Goal: Task Accomplishment & Management: Use online tool/utility

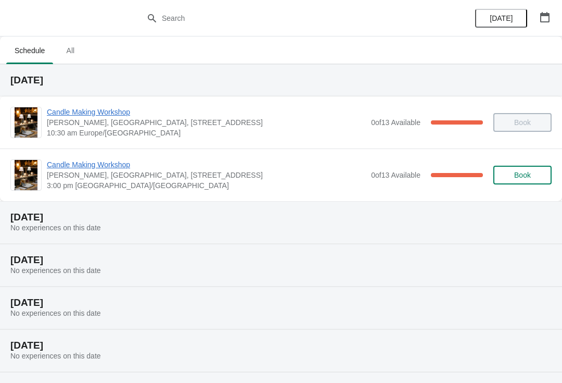
click at [537, 17] on button "button" at bounding box center [545, 17] width 19 height 19
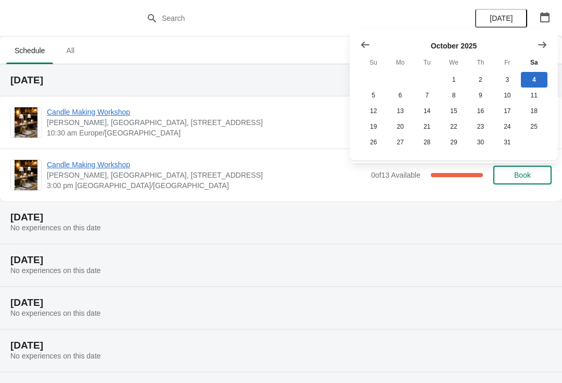
click at [538, 43] on icon "Show next month, November 2025" at bounding box center [542, 45] width 10 height 10
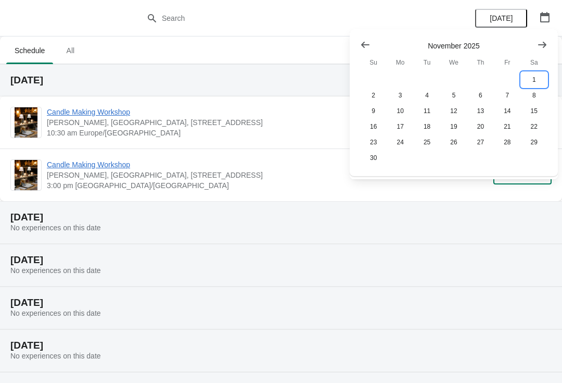
click at [532, 80] on button "1" at bounding box center [534, 80] width 27 height 16
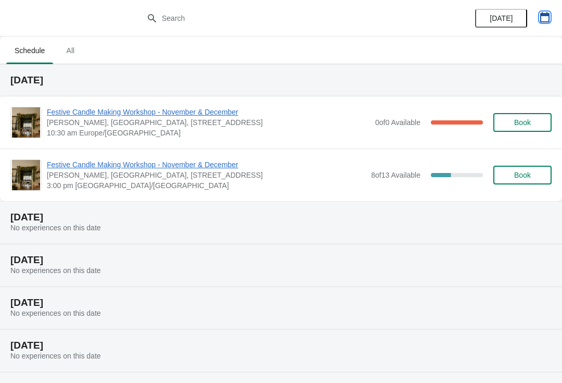
click at [538, 19] on button "button" at bounding box center [545, 17] width 19 height 19
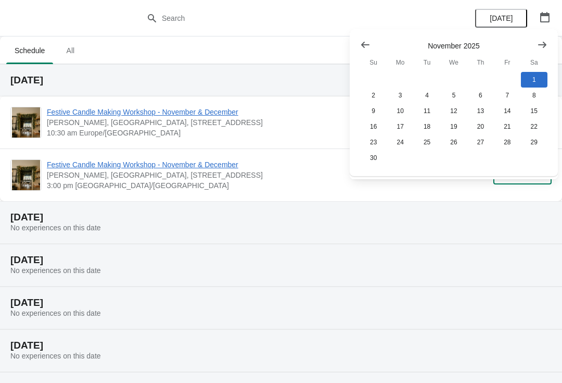
click at [267, 48] on ul "Schedule All" at bounding box center [281, 49] width 554 height 27
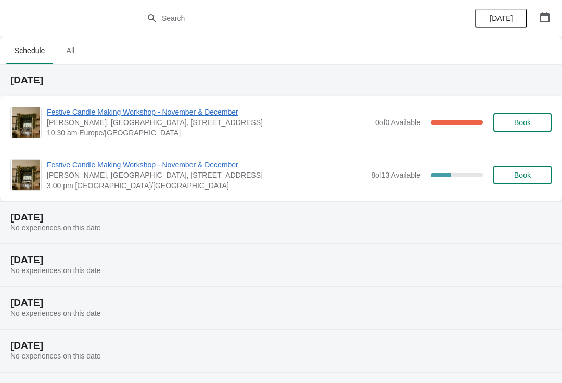
click at [542, 19] on icon "button" at bounding box center [545, 17] width 10 height 10
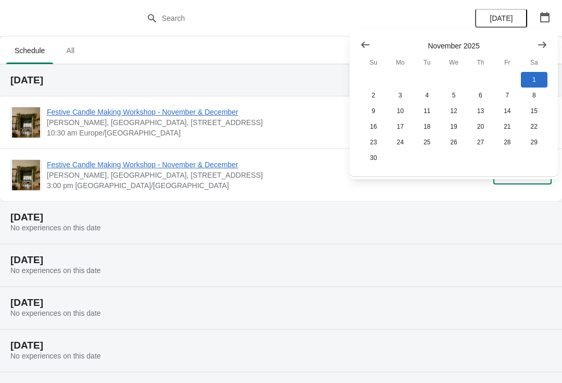
click at [363, 46] on icon "Show previous month, October 2025" at bounding box center [365, 45] width 8 height 6
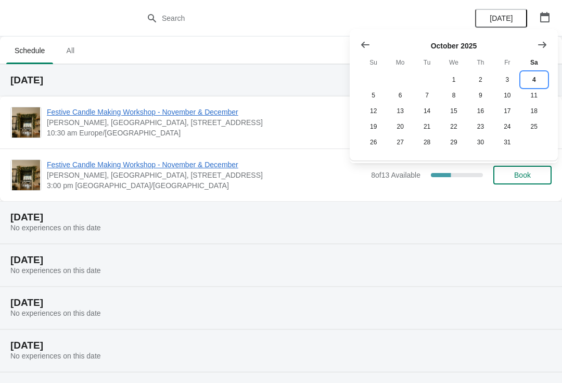
click at [530, 80] on button "4" at bounding box center [534, 80] width 27 height 16
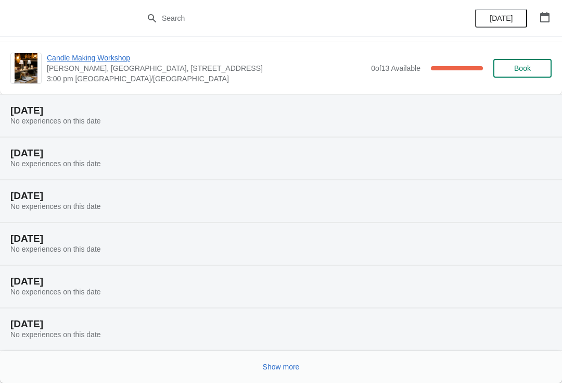
scroll to position [107, 0]
click at [273, 375] on button "Show more" at bounding box center [281, 366] width 45 height 19
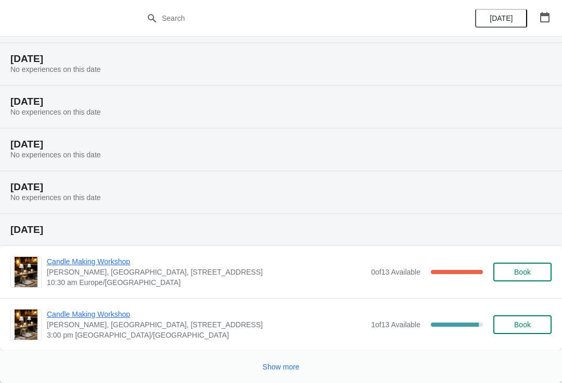
scroll to position [584, 0]
click at [315, 324] on span "[PERSON_NAME], [GEOGRAPHIC_DATA], [STREET_ADDRESS]" at bounding box center [206, 324] width 319 height 10
click at [277, 375] on button "Show more" at bounding box center [281, 366] width 45 height 19
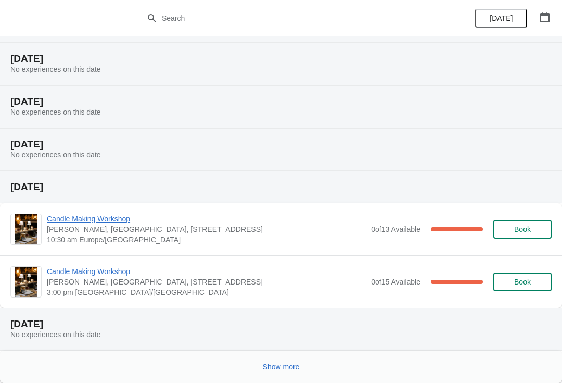
scroll to position [1020, 0]
click at [283, 366] on span "Show more" at bounding box center [281, 366] width 37 height 8
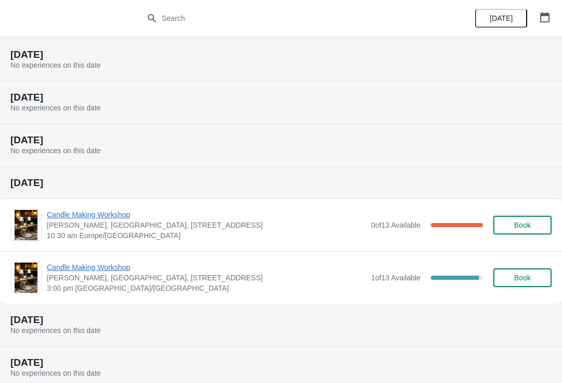
scroll to position [621, 0]
